Goal: Information Seeking & Learning: Find specific fact

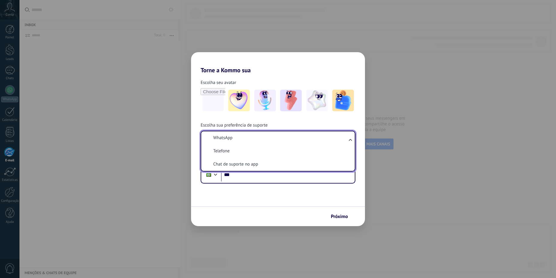
click at [294, 164] on li "Chat de suporte no app" at bounding box center [277, 164] width 146 height 13
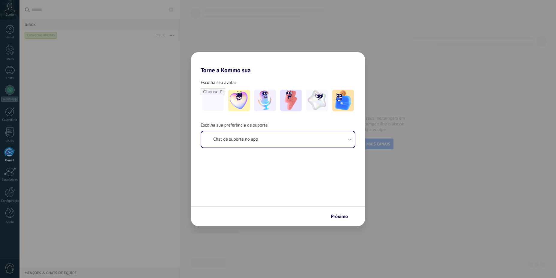
click at [336, 216] on span "Próximo" at bounding box center [339, 216] width 17 height 4
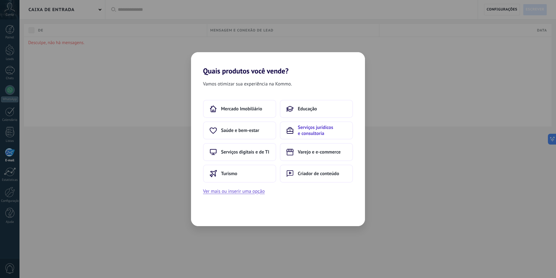
click at [323, 134] on span "Serviços jurídicos e consultoria" at bounding box center [322, 130] width 49 height 12
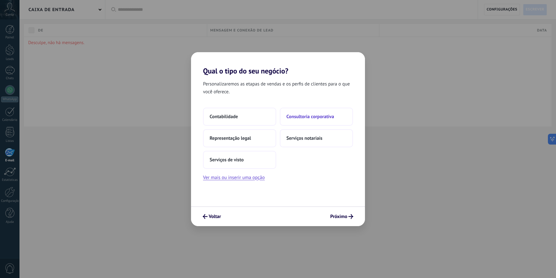
click at [321, 120] on button "Consultoria corporativa" at bounding box center [316, 117] width 73 height 18
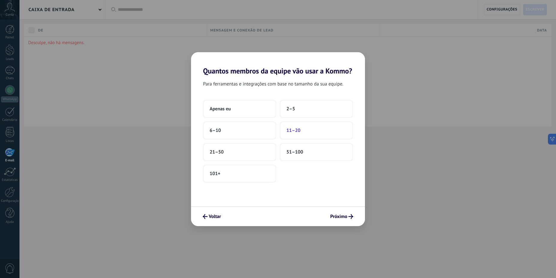
click at [319, 132] on button "11–20" at bounding box center [316, 130] width 73 height 18
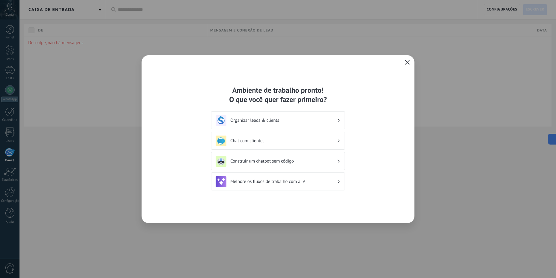
click at [407, 66] on button "button" at bounding box center [407, 62] width 8 height 8
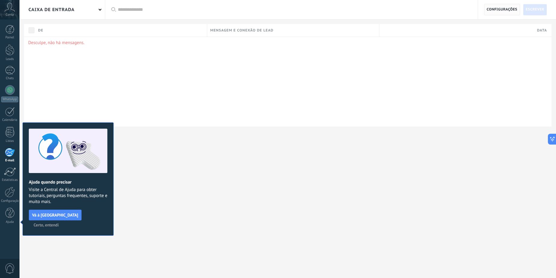
click at [493, 11] on span "Configurações" at bounding box center [502, 9] width 31 height 11
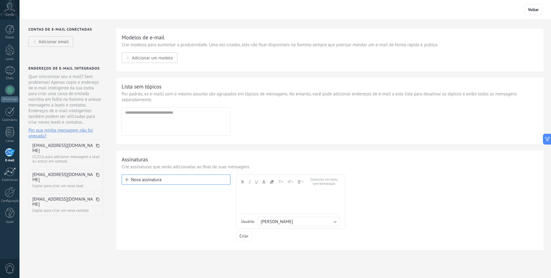
click at [98, 146] on icon at bounding box center [98, 146] width 4 height 4
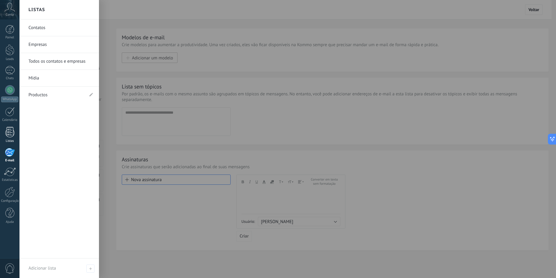
click at [10, 138] on link "Listas" at bounding box center [9, 135] width 19 height 16
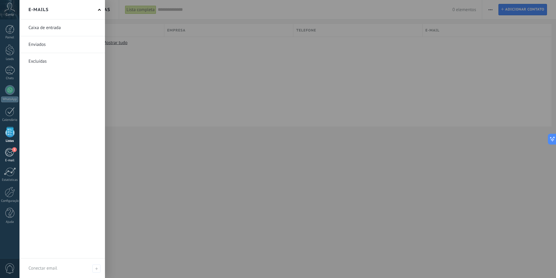
click at [10, 156] on div "1" at bounding box center [10, 152] width 10 height 9
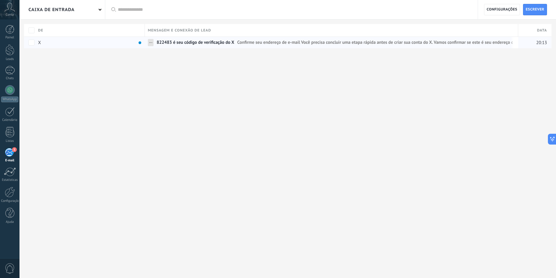
click at [169, 43] on span "822483 é seu código de verificação do X" at bounding box center [196, 44] width 78 height 9
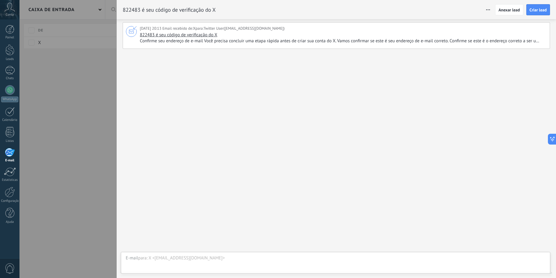
click at [319, 43] on span "Confirme seu endereço de e-mail Você precisa concluir uma etapa rápida antes de…" at bounding box center [342, 41] width 405 height 6
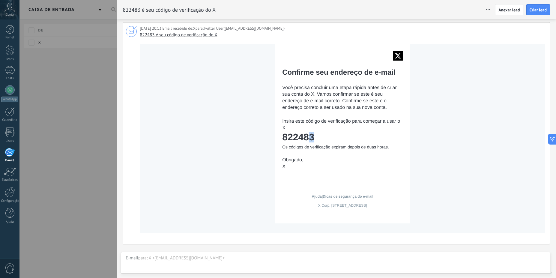
drag, startPoint x: 307, startPoint y: 135, endPoint x: 303, endPoint y: 135, distance: 4.2
click at [303, 135] on td "822483" at bounding box center [342, 137] width 121 height 11
click at [324, 131] on td at bounding box center [342, 131] width 121 height 0
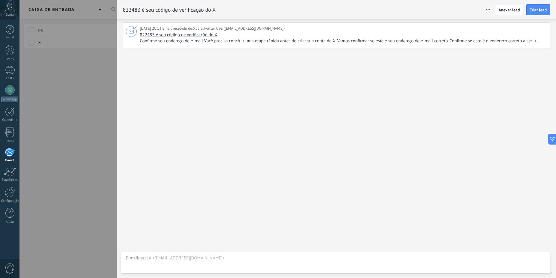
click at [311, 46] on div "[DATE] 20:13 Email recebido de: X para: Twitter User ([EMAIL_ADDRESS][DOMAIN_NA…" at bounding box center [336, 35] width 427 height 27
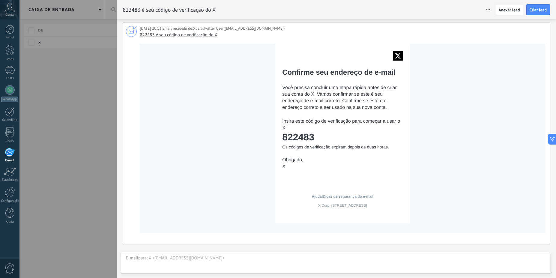
drag, startPoint x: 328, startPoint y: 131, endPoint x: 317, endPoint y: 135, distance: 11.4
click at [317, 135] on tbody "Confirme seu endereço de e-mail Você precisa concluir uma etapa rápida antes de…" at bounding box center [342, 112] width 121 height 136
copy tbody "822483"
click at [104, 159] on div at bounding box center [278, 139] width 556 height 278
